Goal: Browse casually: Explore the website without a specific task or goal

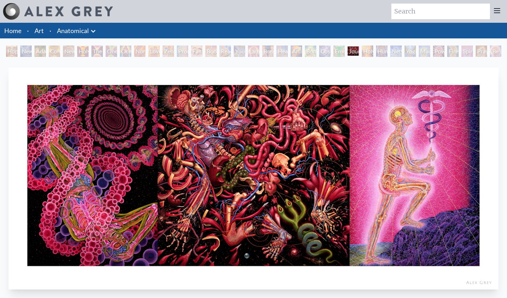
click at [331, 53] on div "Cosmic Lovers" at bounding box center [324, 51] width 11 height 11
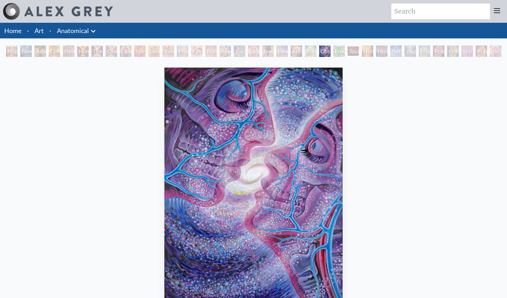
click at [365, 54] on div "Holy Fire" at bounding box center [367, 51] width 11 height 11
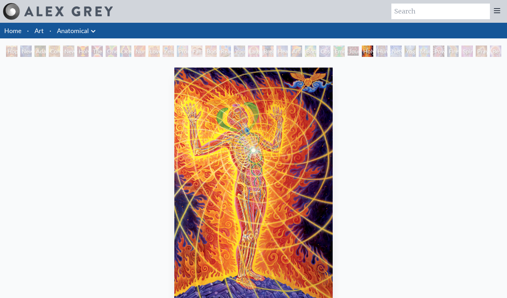
click at [396, 52] on div "Networks" at bounding box center [395, 51] width 11 height 11
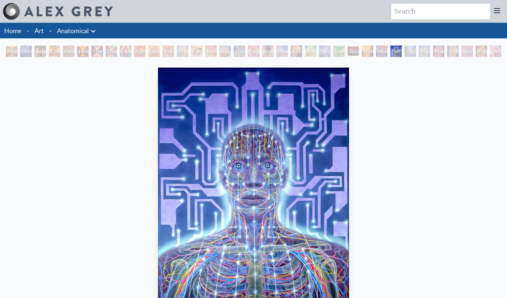
click at [422, 52] on div "Mudra" at bounding box center [424, 51] width 11 height 11
